Goal: Information Seeking & Learning: Learn about a topic

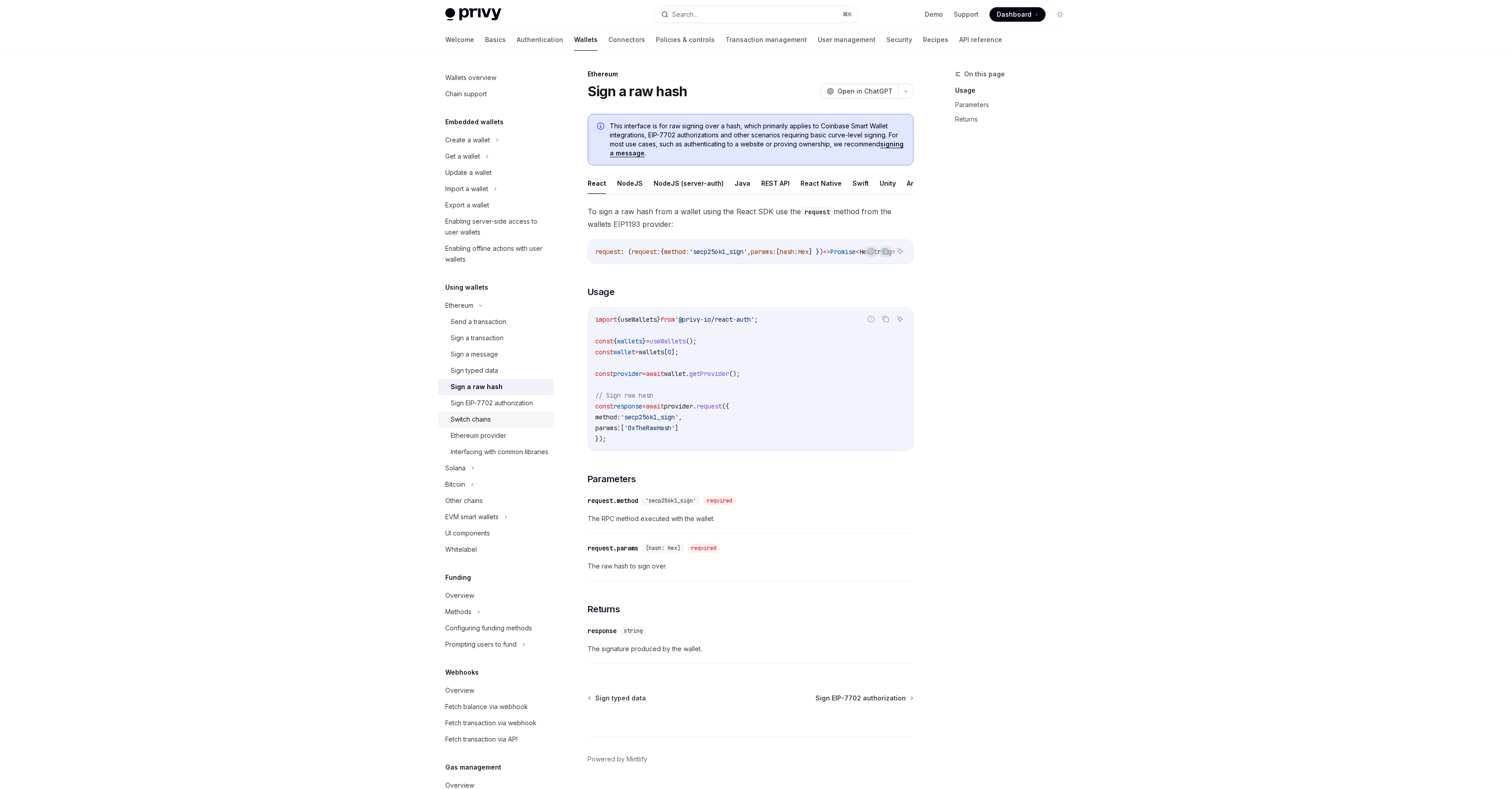
click at [498, 421] on div "Switch chains" at bounding box center [499, 419] width 97 height 11
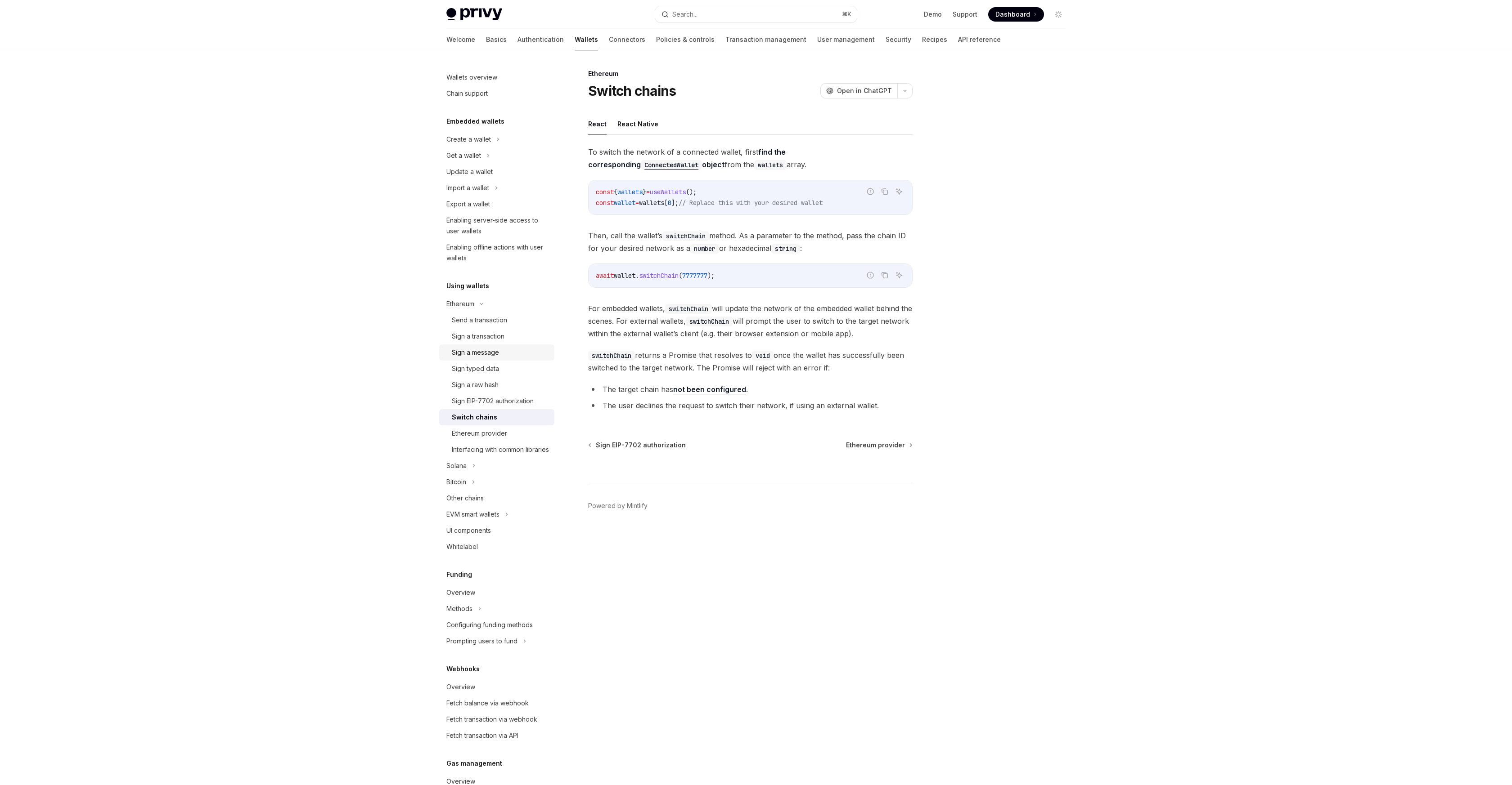
click at [502, 351] on div "Sign a message" at bounding box center [500, 352] width 97 height 11
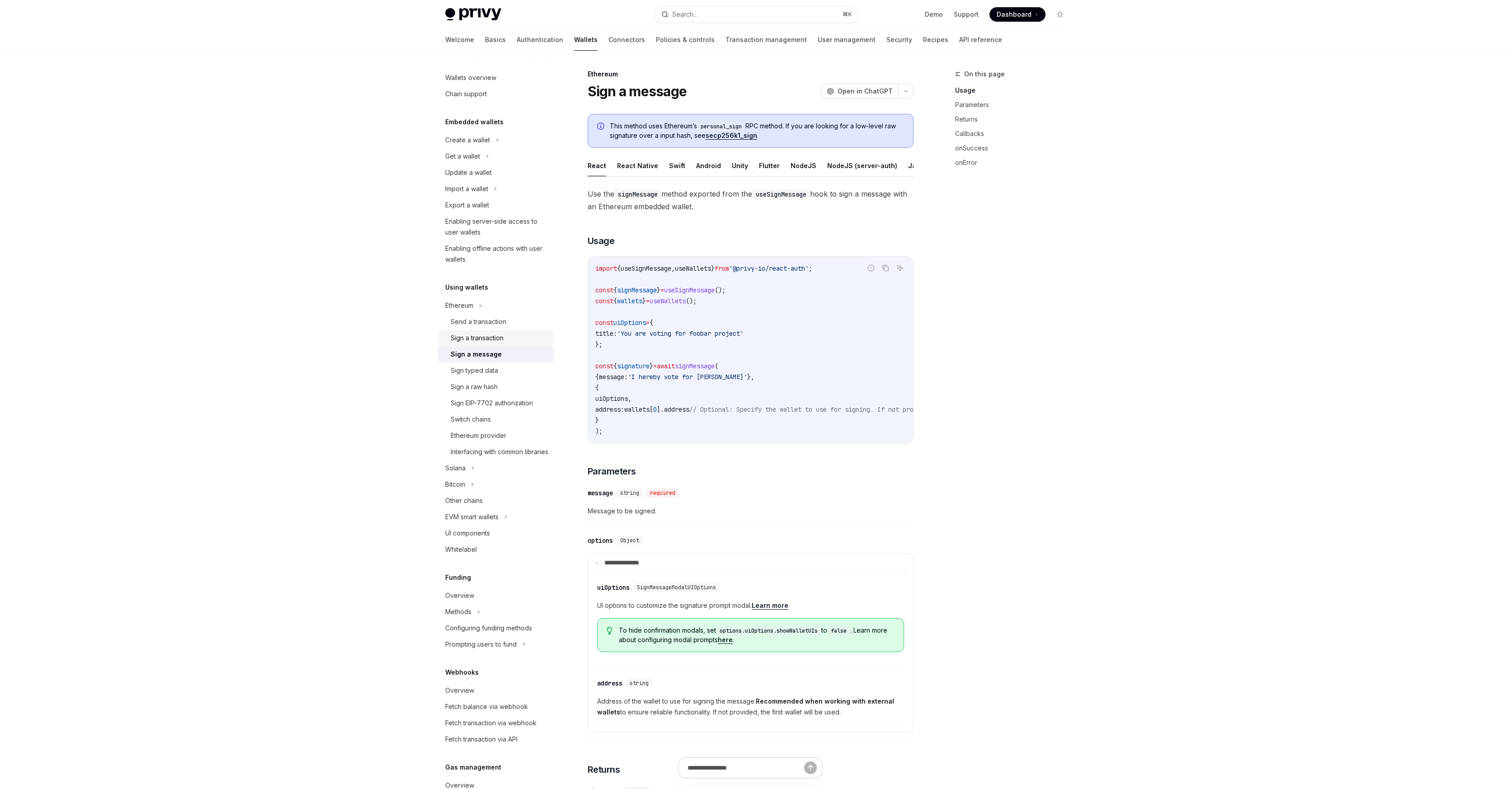
click at [483, 338] on div "Sign a transaction" at bounding box center [477, 338] width 53 height 11
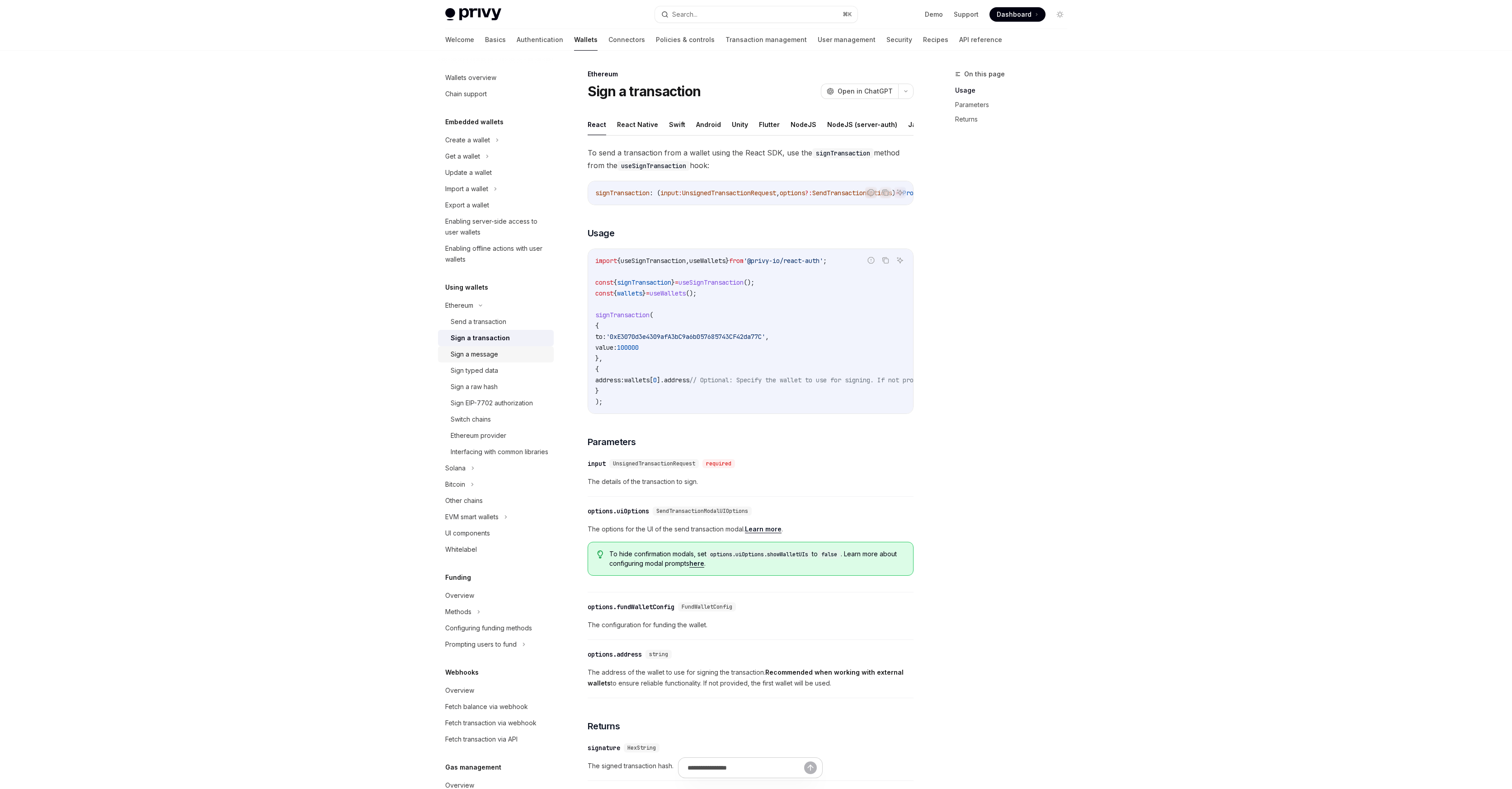
click at [487, 360] on link "Sign a message" at bounding box center [496, 354] width 116 height 16
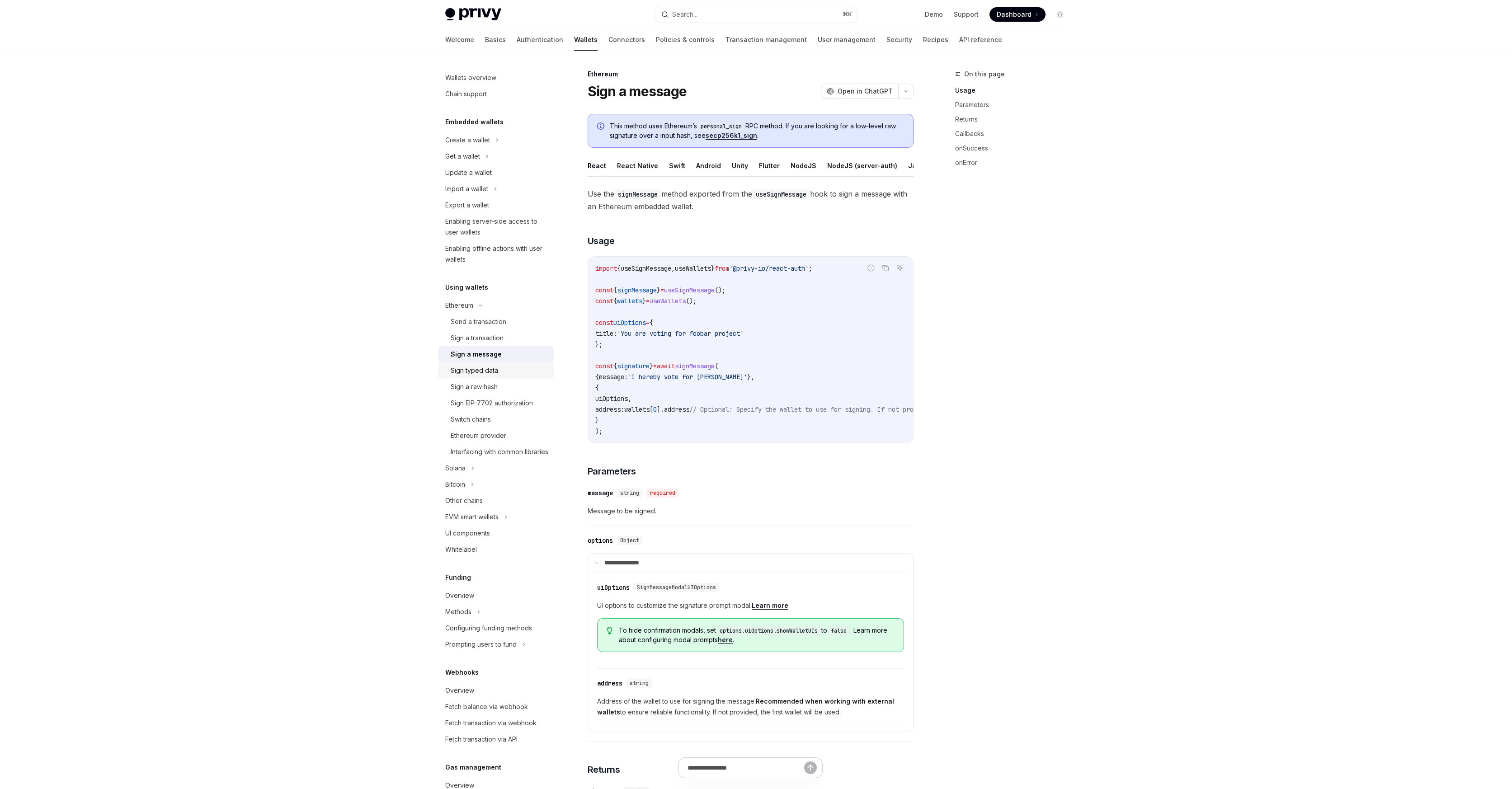
click at [501, 371] on div "Sign typed data" at bounding box center [499, 370] width 97 height 11
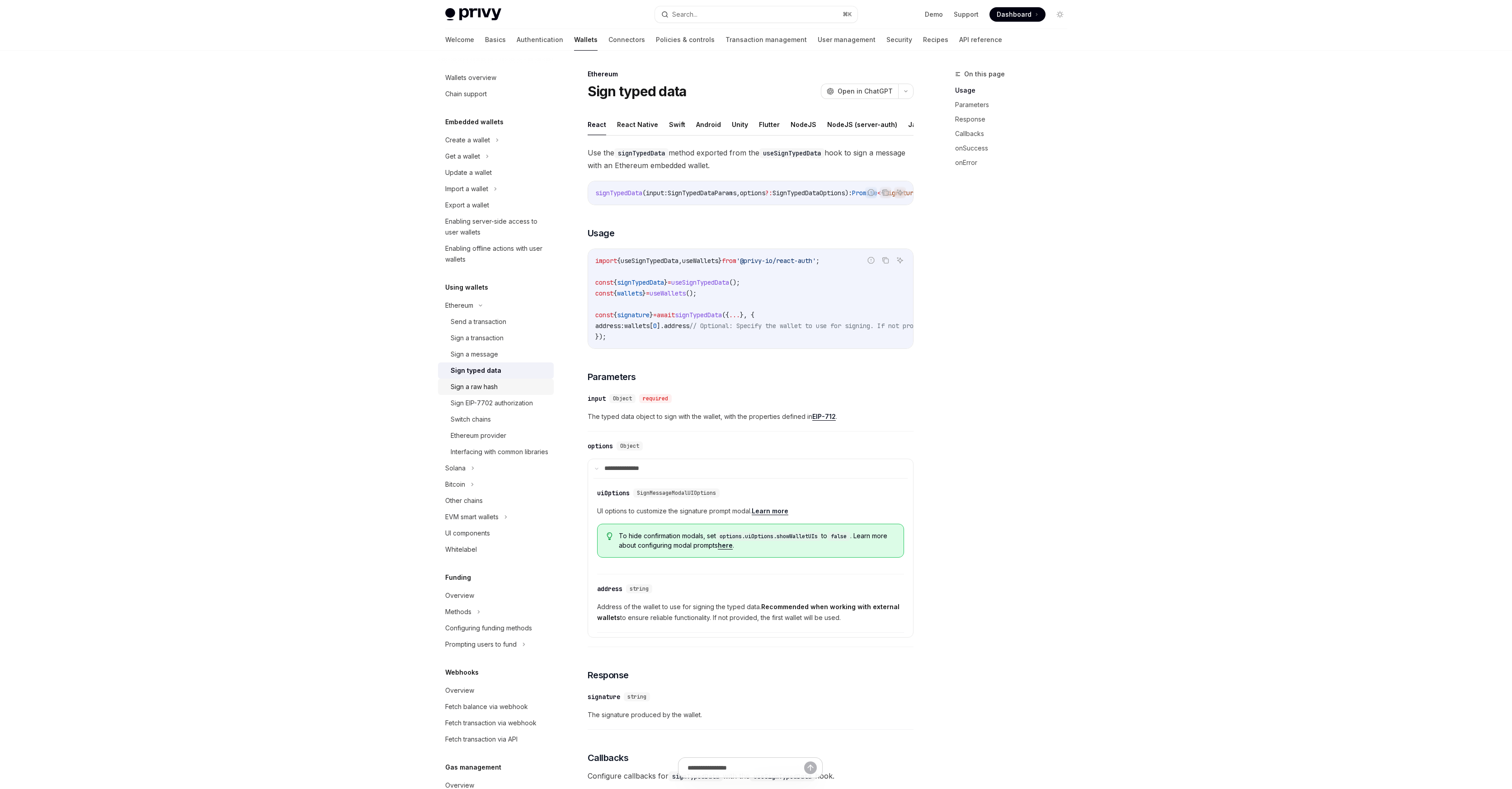
click at [515, 387] on div "Sign a raw hash" at bounding box center [499, 386] width 97 height 11
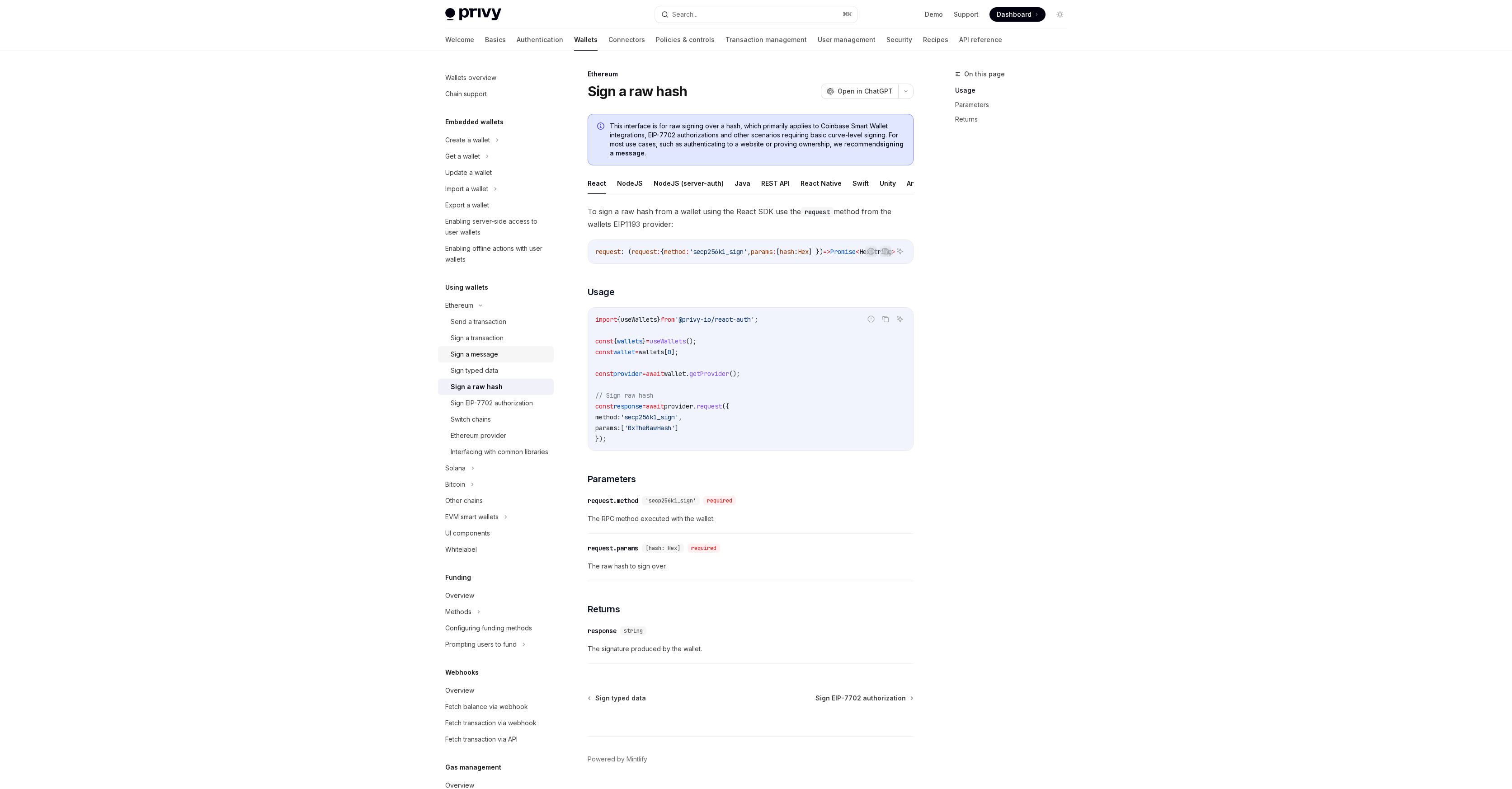
click at [488, 356] on div "Sign a message" at bounding box center [474, 354] width 47 height 11
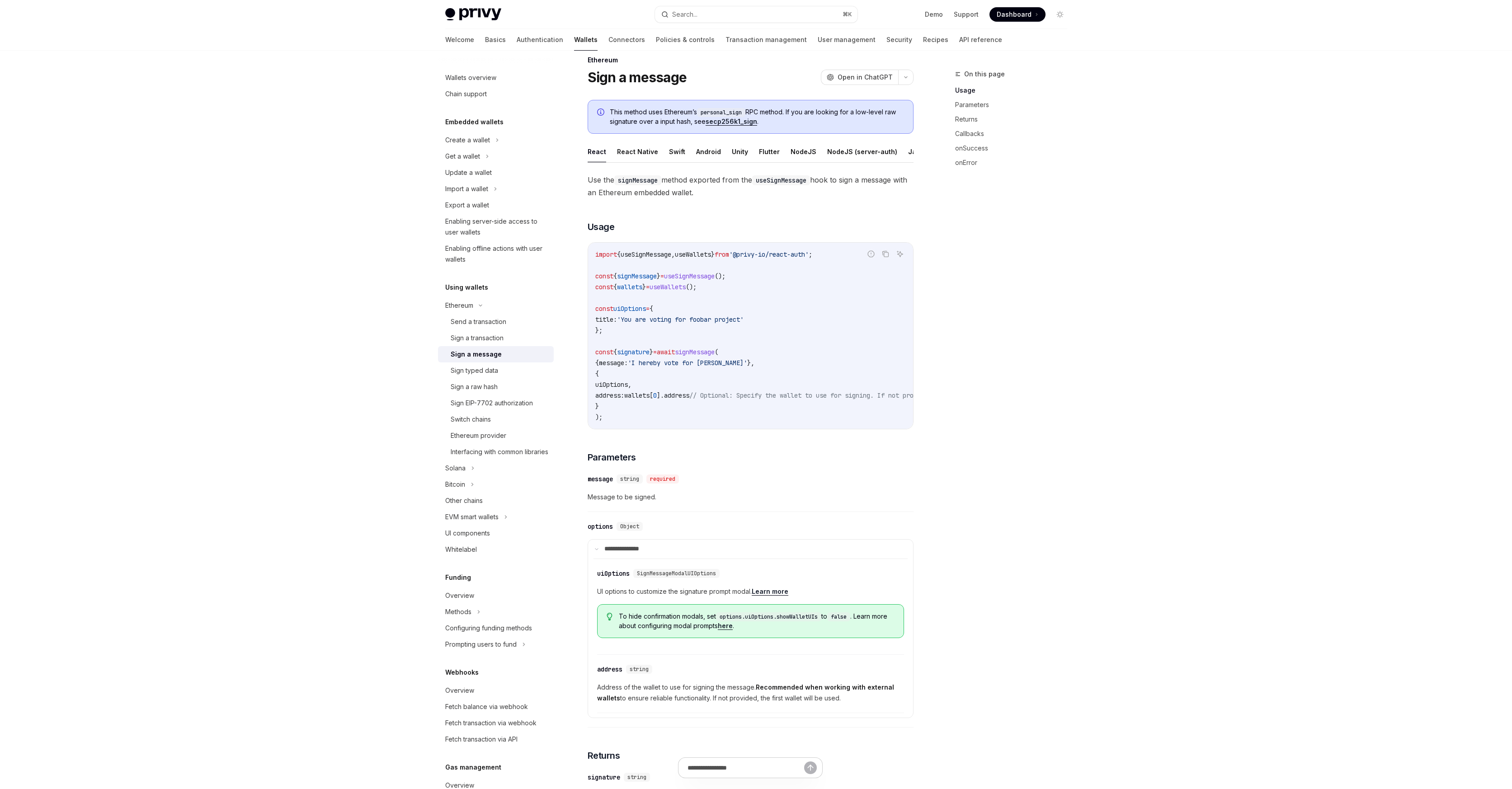
scroll to position [11, 0]
click at [500, 334] on div "Sign a transaction" at bounding box center [477, 338] width 53 height 11
type textarea "*"
